Goal: Information Seeking & Learning: Learn about a topic

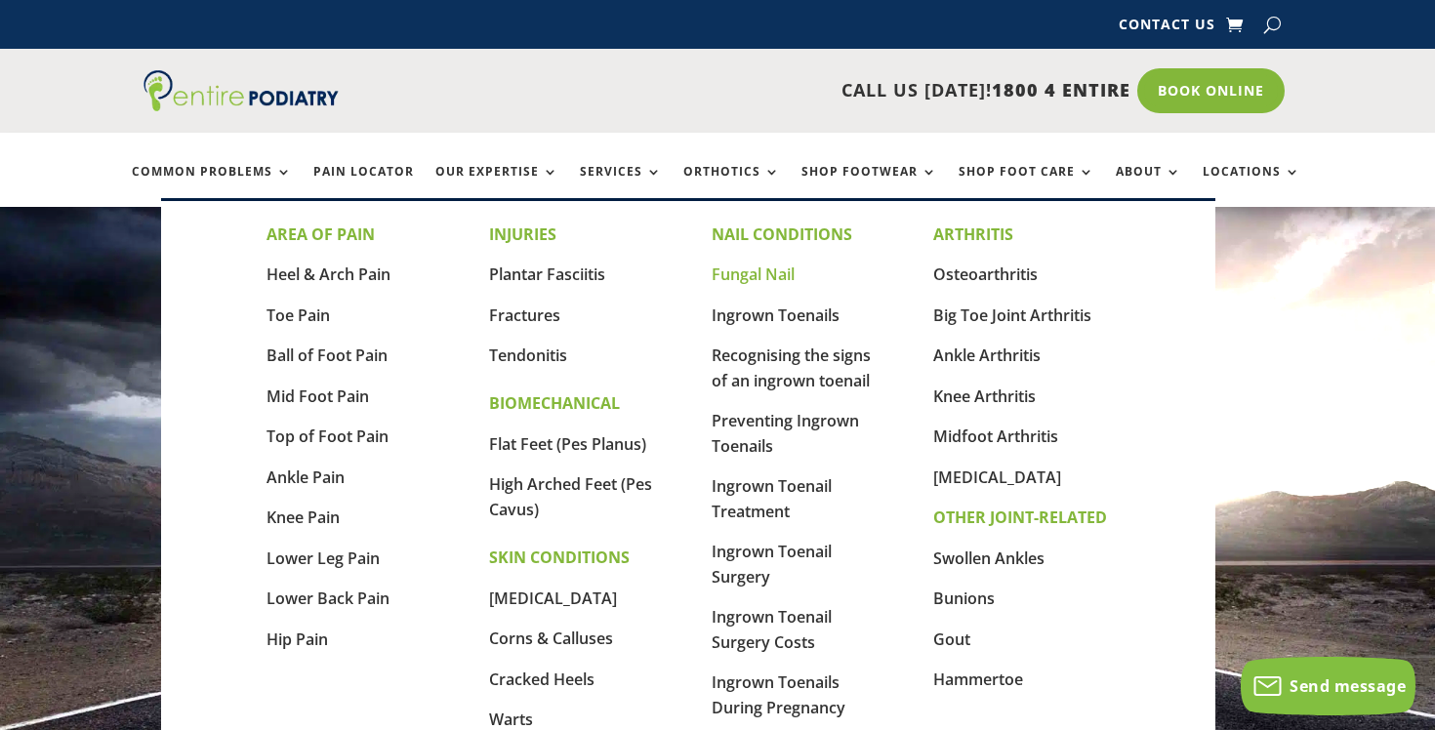
click at [768, 270] on link "Fungal Nail" at bounding box center [753, 274] width 83 height 21
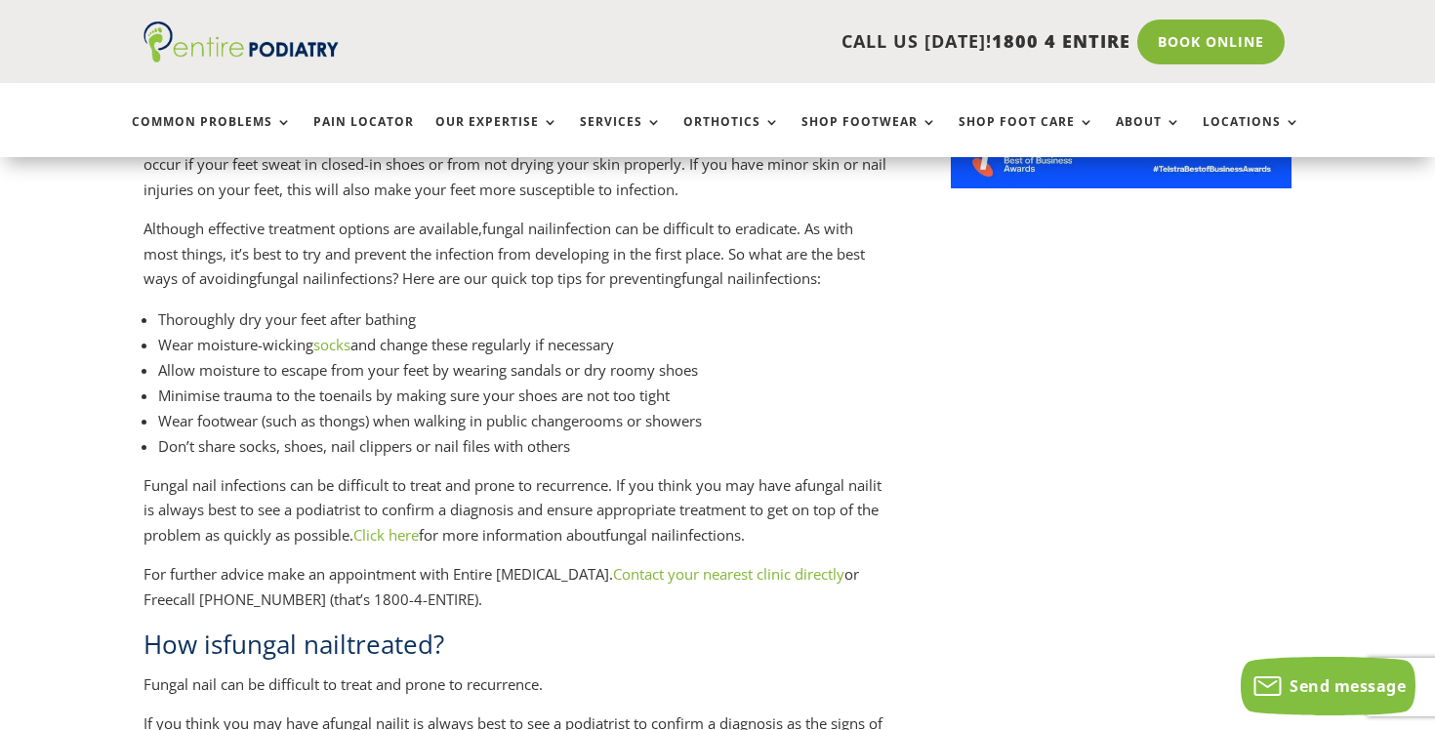
scroll to position [1783, 0]
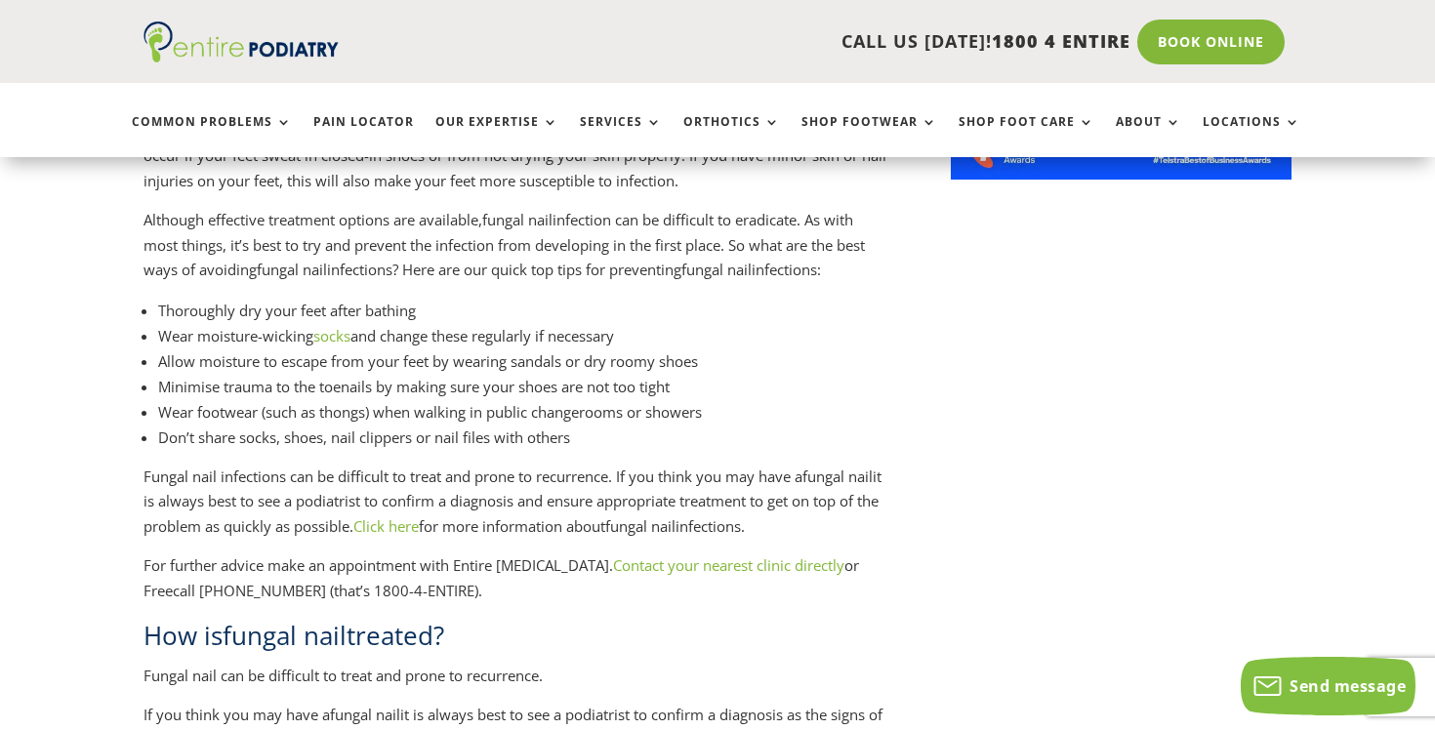
click at [419, 517] on link "Click here" at bounding box center [385, 527] width 65 height 20
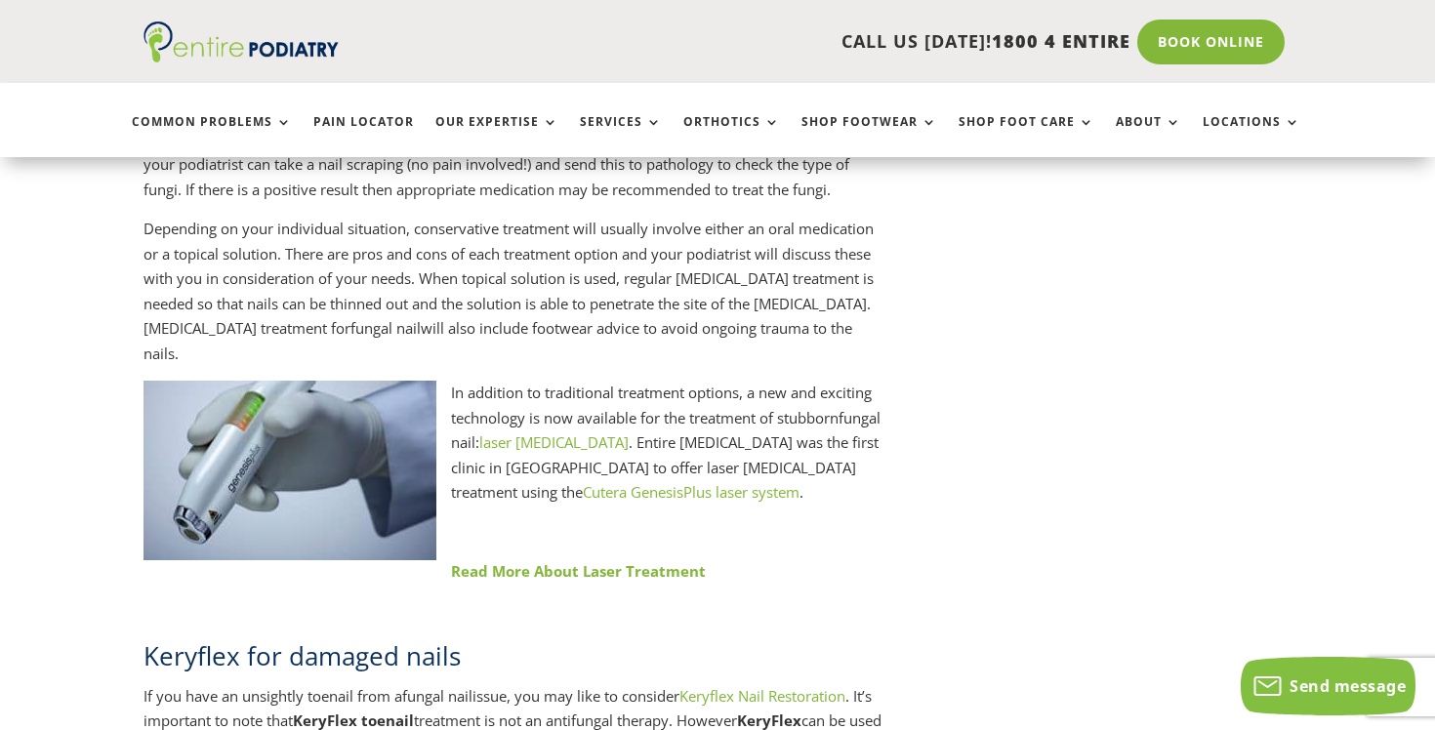
scroll to position [2391, 0]
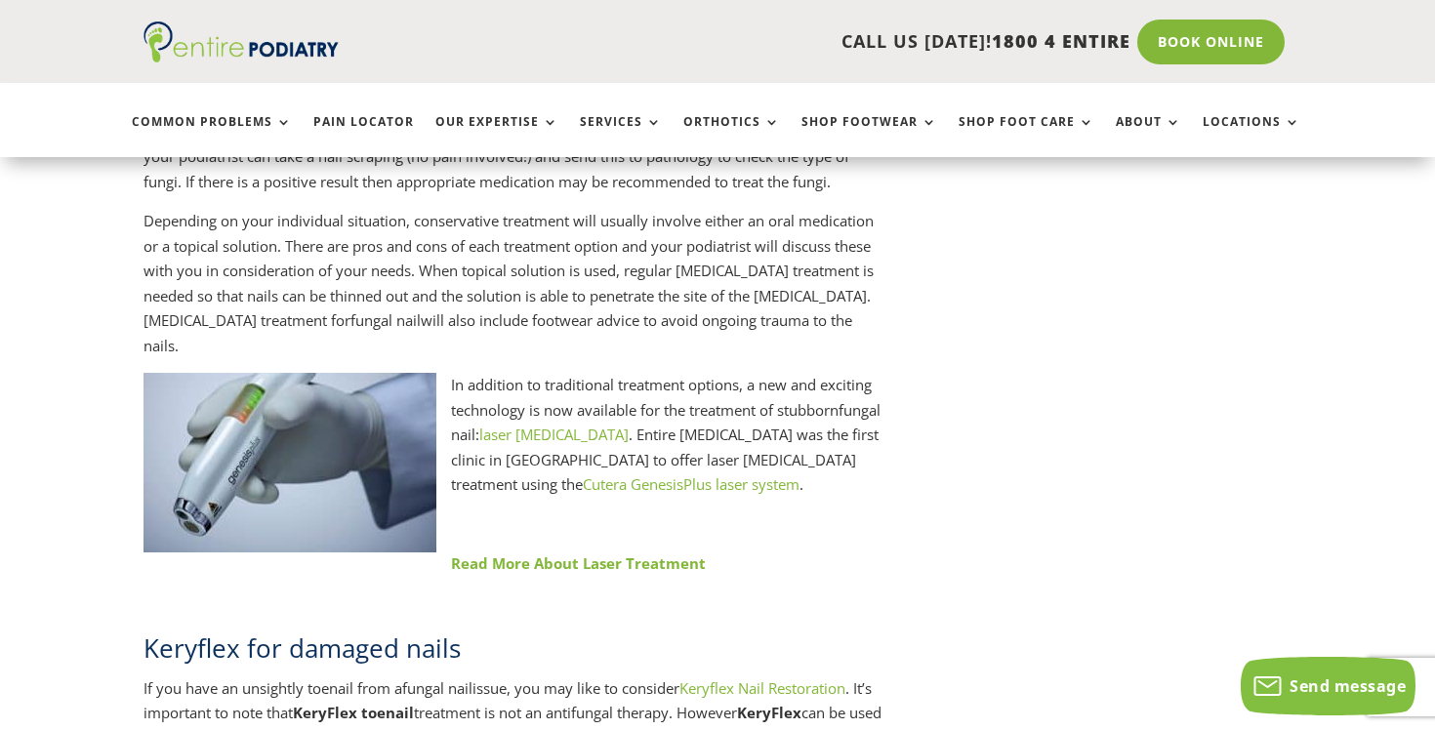
click at [578, 425] on link "laser podiatry" at bounding box center [553, 435] width 149 height 20
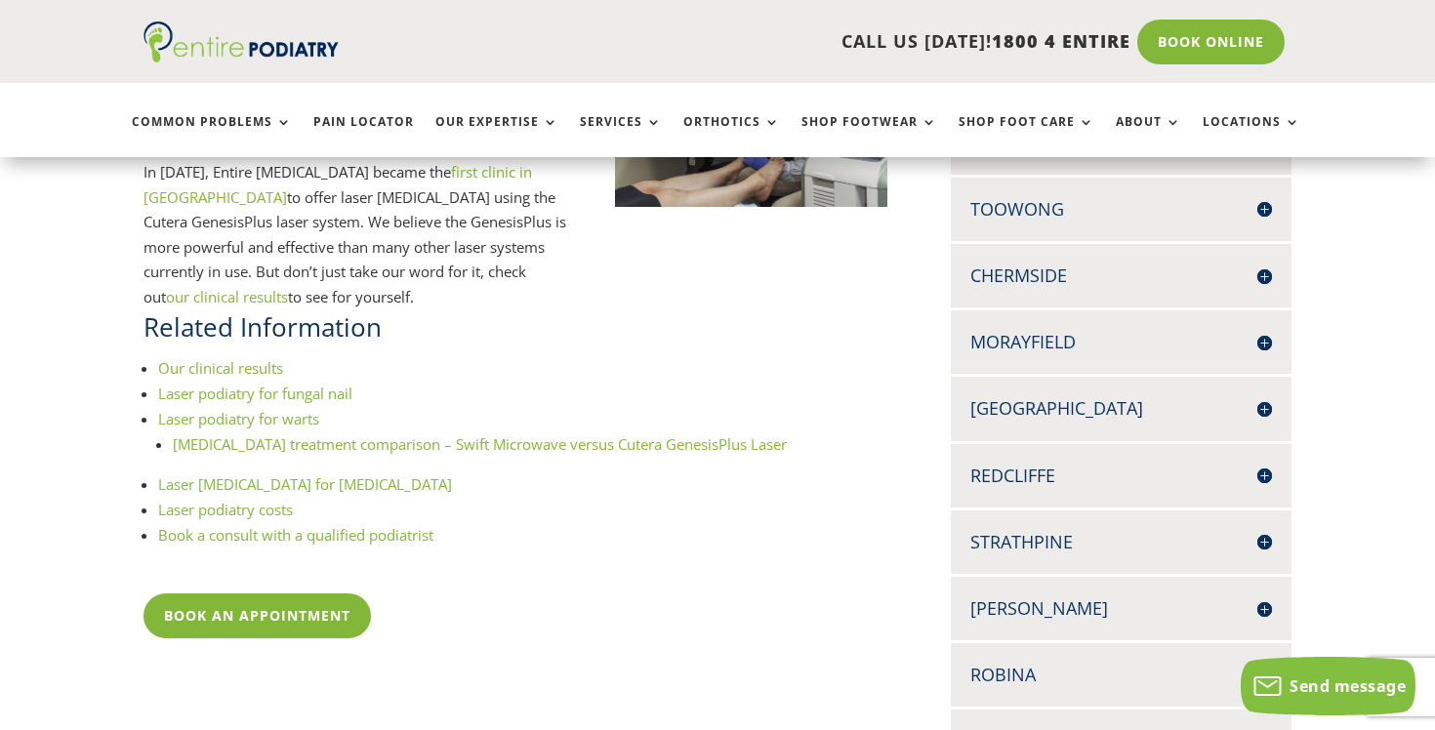
scroll to position [561, 0]
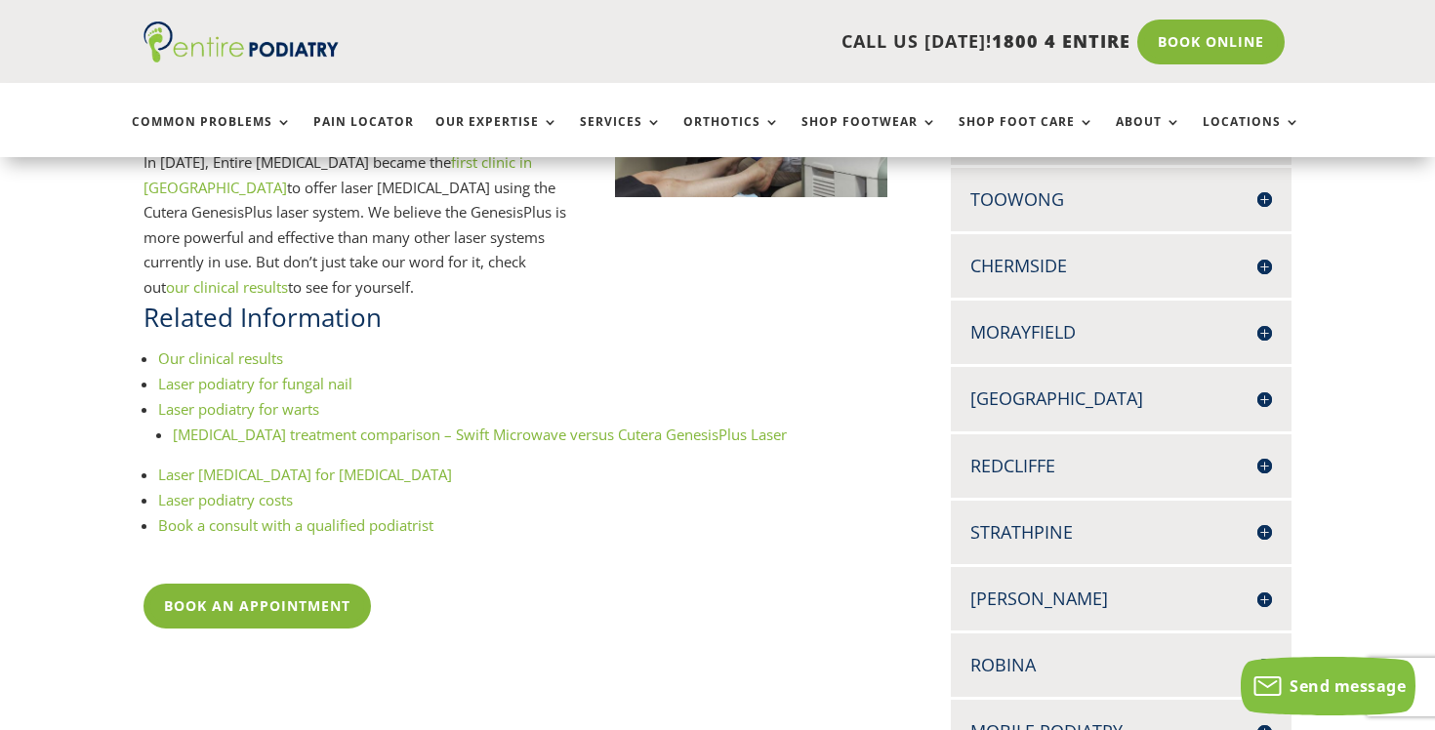
click at [334, 383] on link "Laser podiatry for fungal nail" at bounding box center [255, 384] width 194 height 20
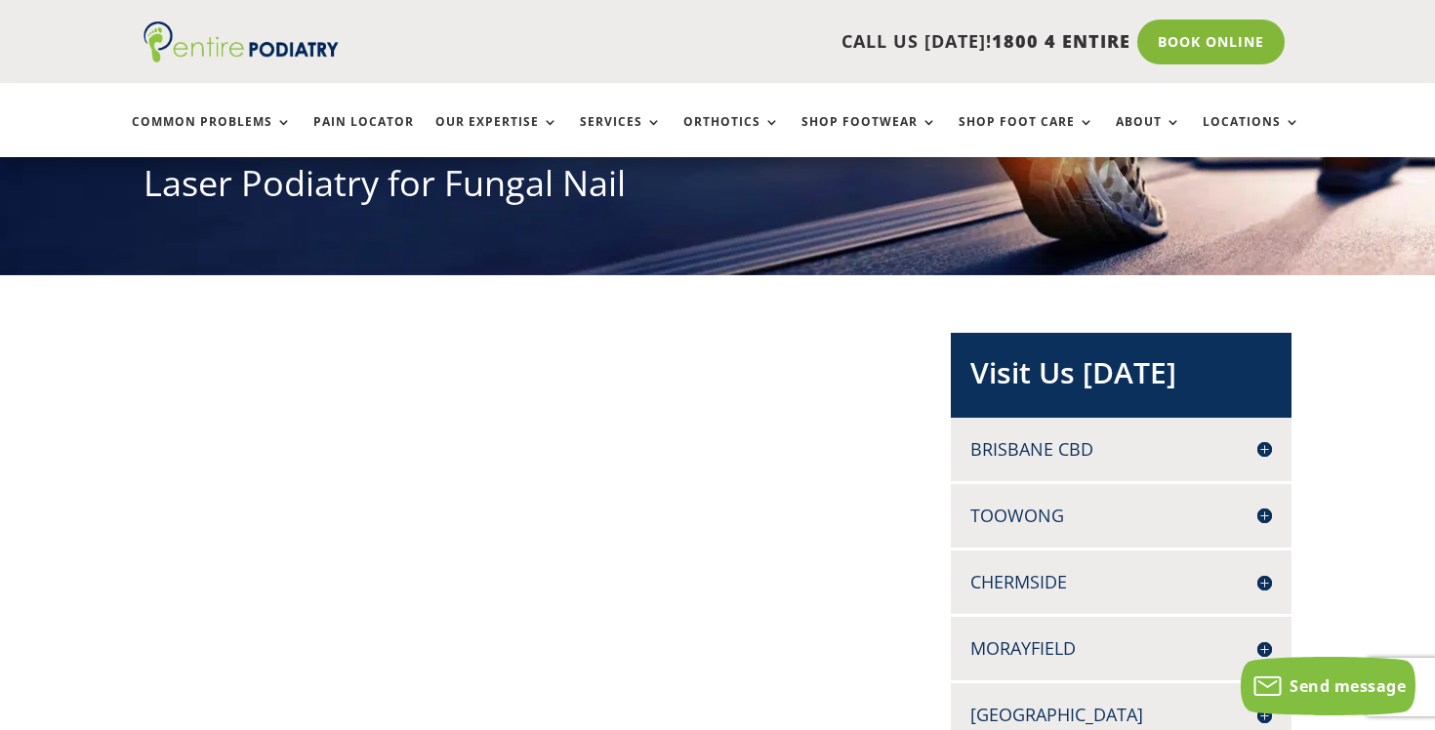
scroll to position [247, 0]
